Goal: Navigation & Orientation: Find specific page/section

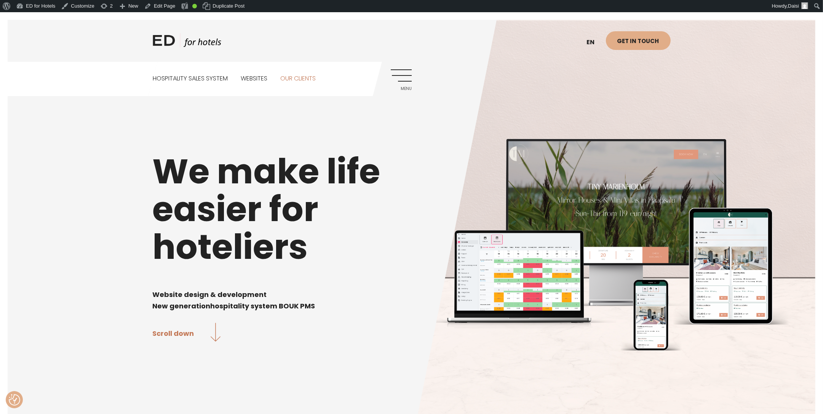
click at [308, 78] on link "Our clients" at bounding box center [297, 79] width 35 height 34
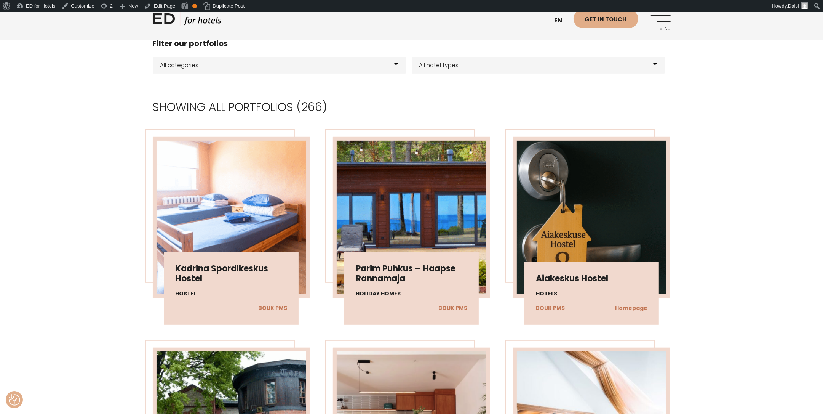
scroll to position [252, 0]
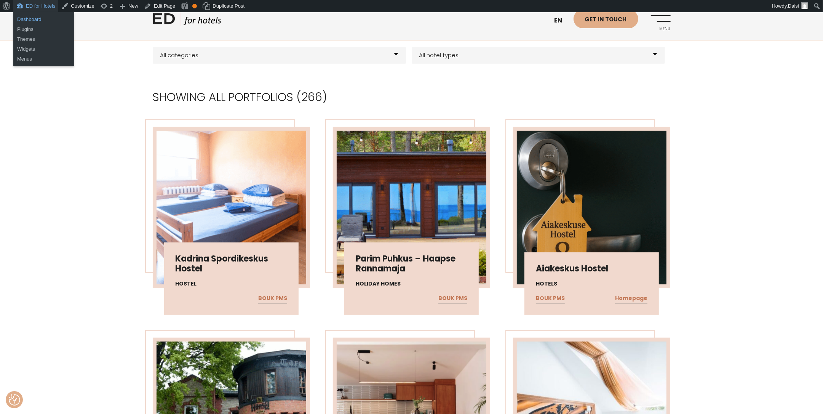
click at [43, 19] on link "Dashboard" at bounding box center [43, 19] width 61 height 10
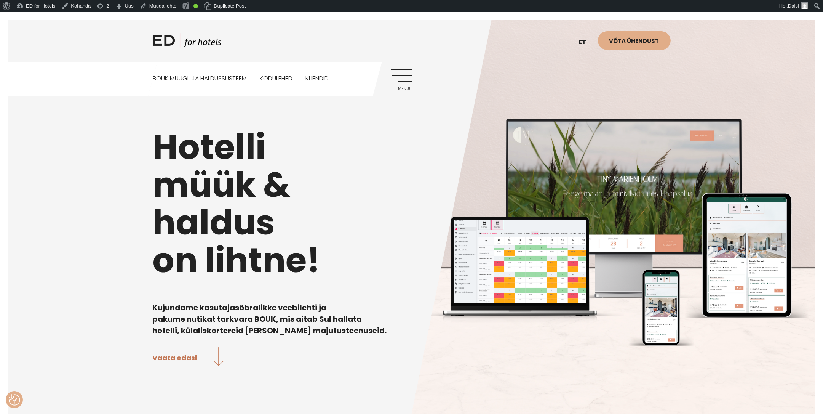
click at [307, 80] on ul "BOUK MÜÜGI-JA HALDUSSÜSTEEM Kodulehed Kliendid" at bounding box center [265, 79] width 225 height 34
click at [316, 79] on link "Kliendid" at bounding box center [316, 79] width 23 height 34
